Goal: Find specific page/section: Find specific page/section

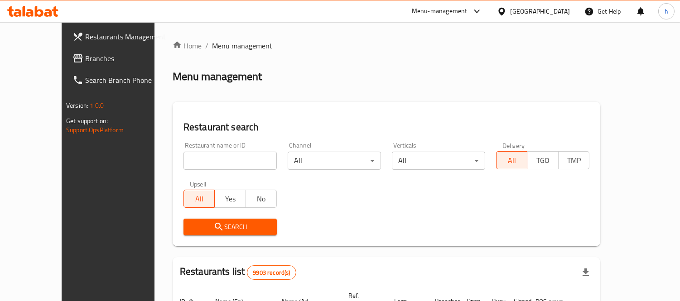
click at [85, 55] on span "Branches" at bounding box center [126, 58] width 83 height 11
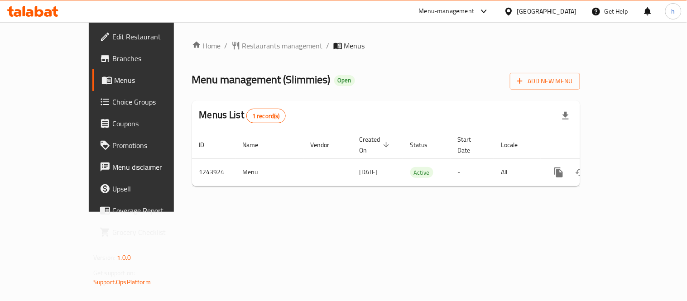
click at [34, 6] on icon at bounding box center [32, 11] width 51 height 11
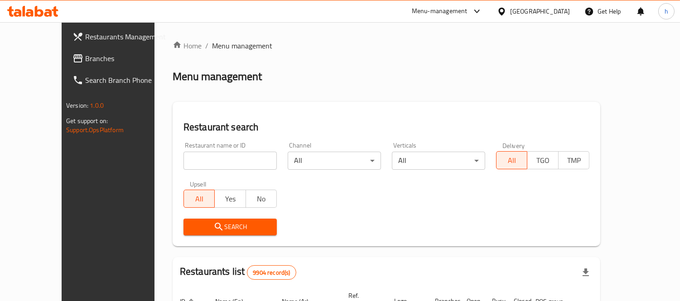
click at [85, 60] on span "Branches" at bounding box center [126, 58] width 83 height 11
